Goal: Find specific page/section: Find specific page/section

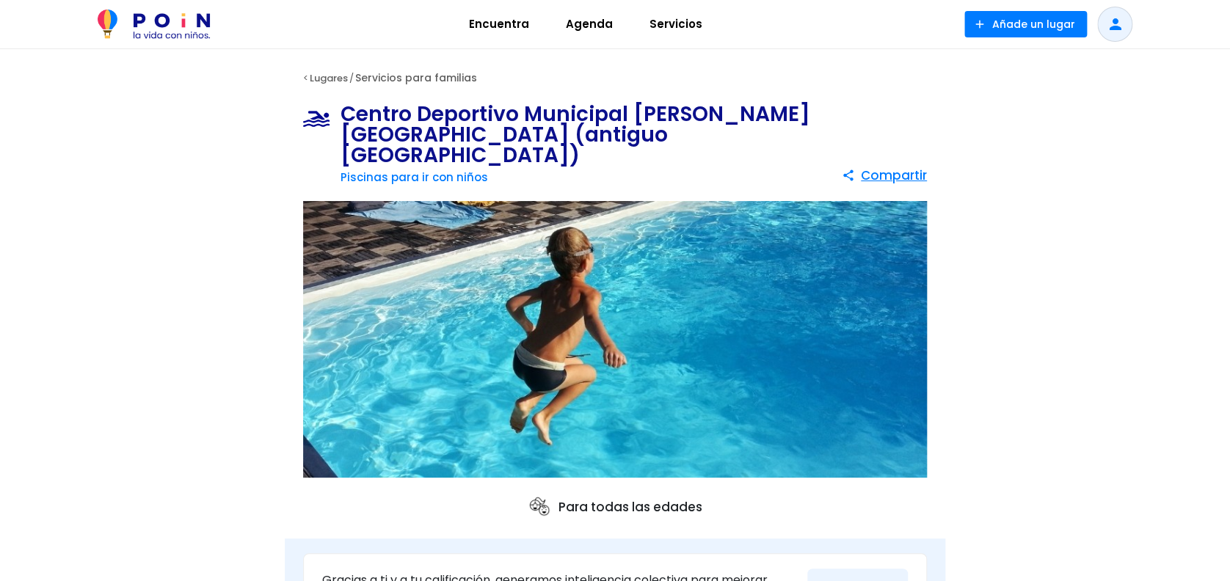
click at [423, 76] on link "Servicios para familias" at bounding box center [416, 77] width 122 height 15
click at [449, 169] on link "Piscinas para ir con niños" at bounding box center [413, 176] width 147 height 15
